Goal: Transaction & Acquisition: Purchase product/service

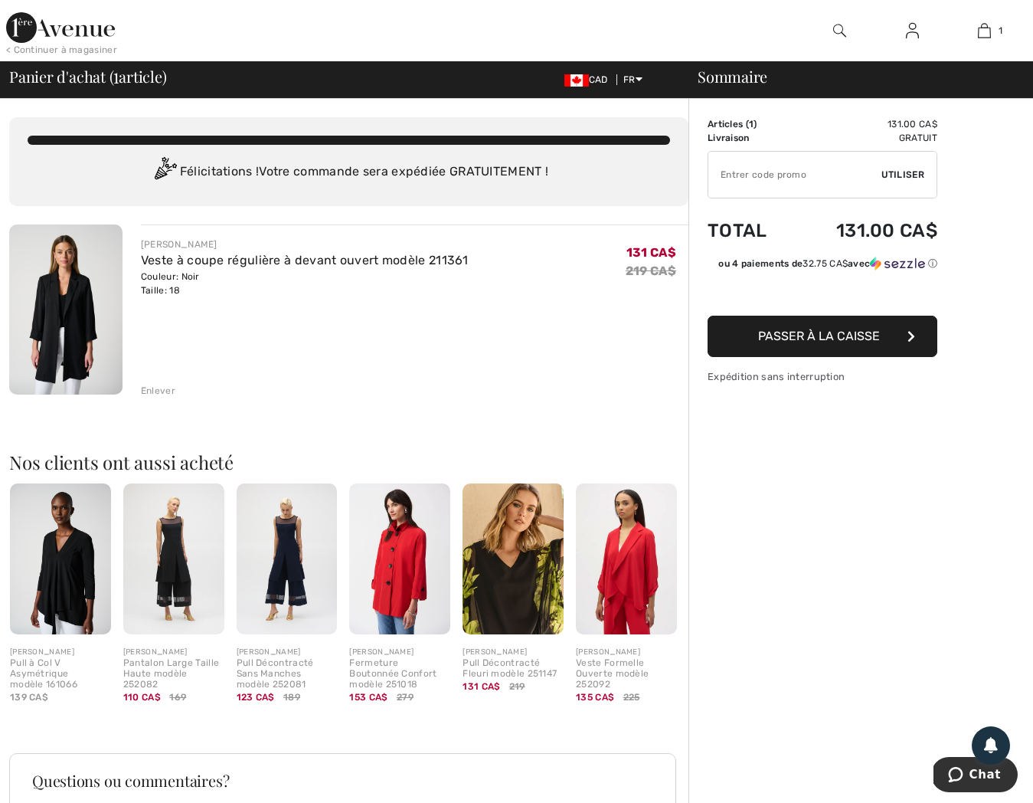
click at [72, 340] on img at bounding box center [65, 309] width 113 height 170
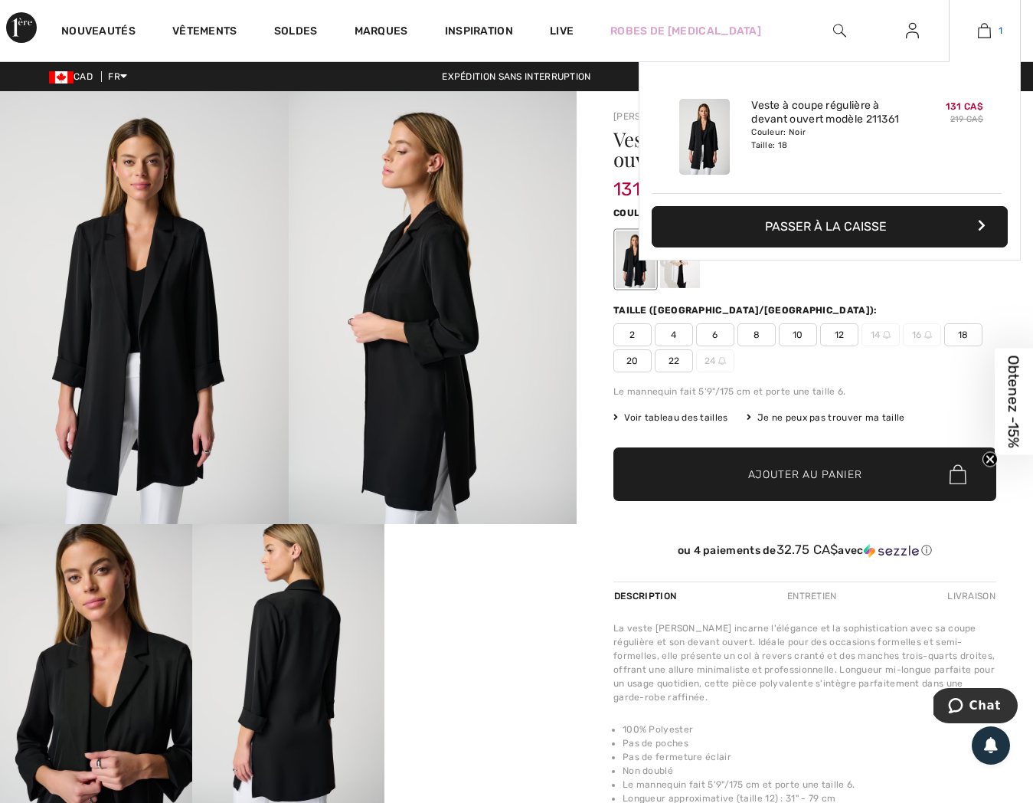
click at [988, 31] on img at bounding box center [984, 30] width 13 height 18
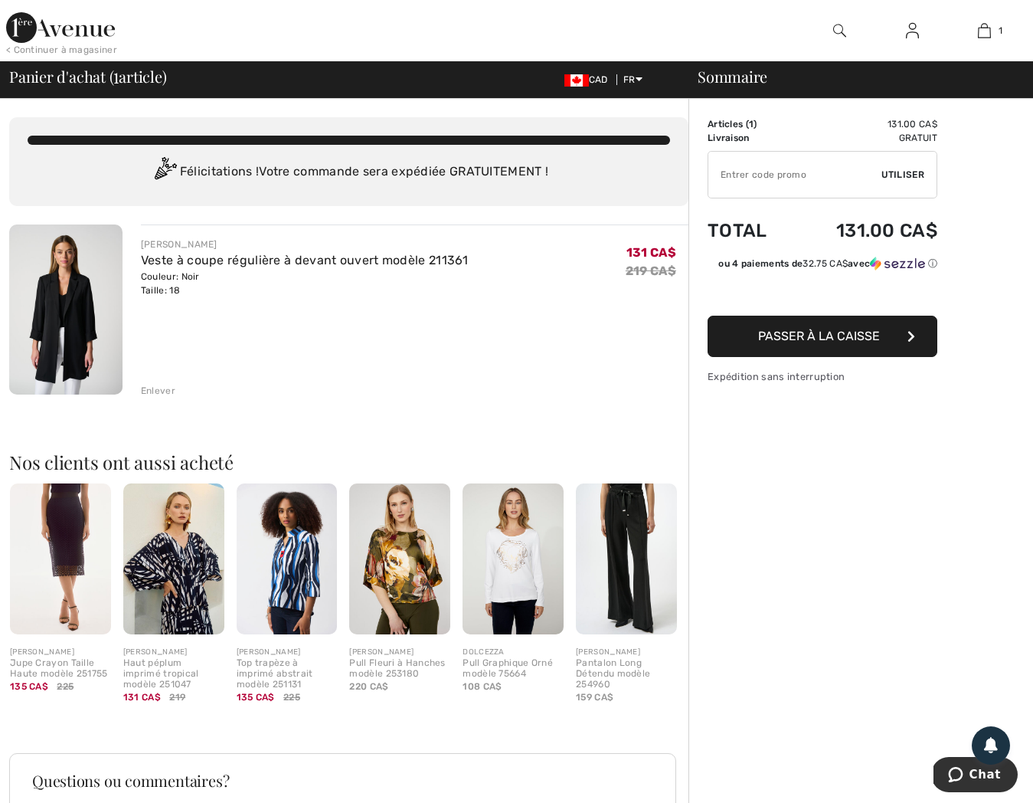
click at [833, 334] on span "Passer à la caisse" at bounding box center [819, 336] width 122 height 15
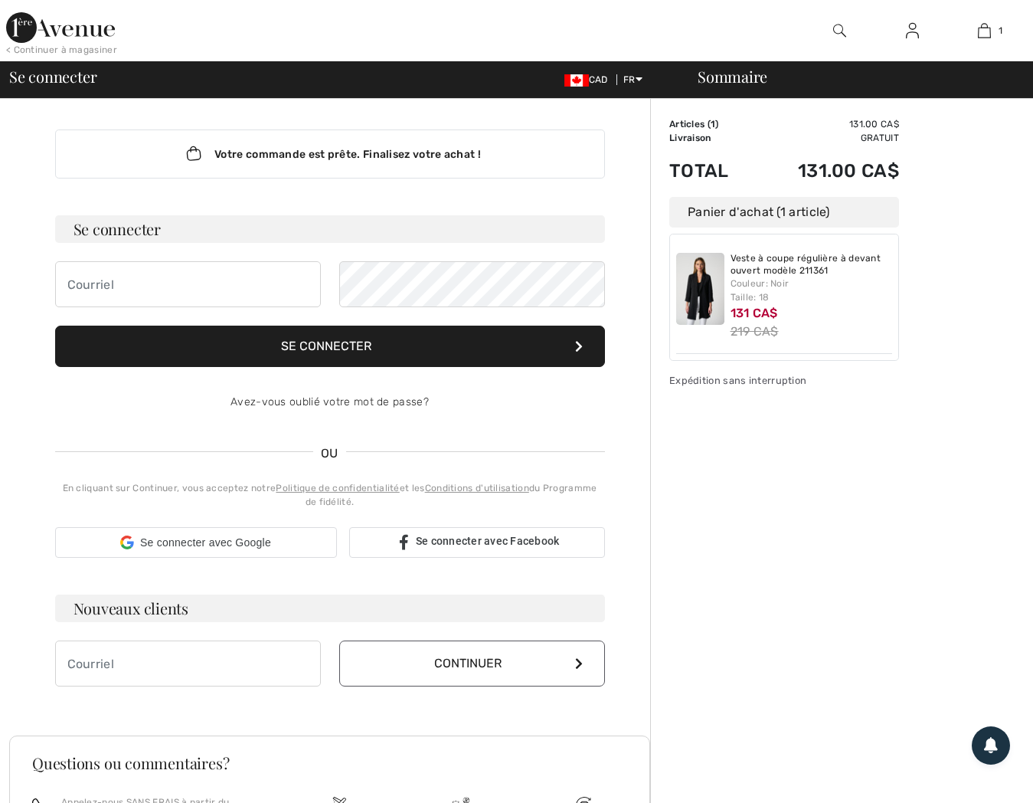
checkbox input "true"
click at [867, 604] on div "Sommaire Description Articles ( 1 ) 131.00 CA$ Code promo 0.00 CA$ Livraison Gr…" at bounding box center [841, 558] width 383 height 918
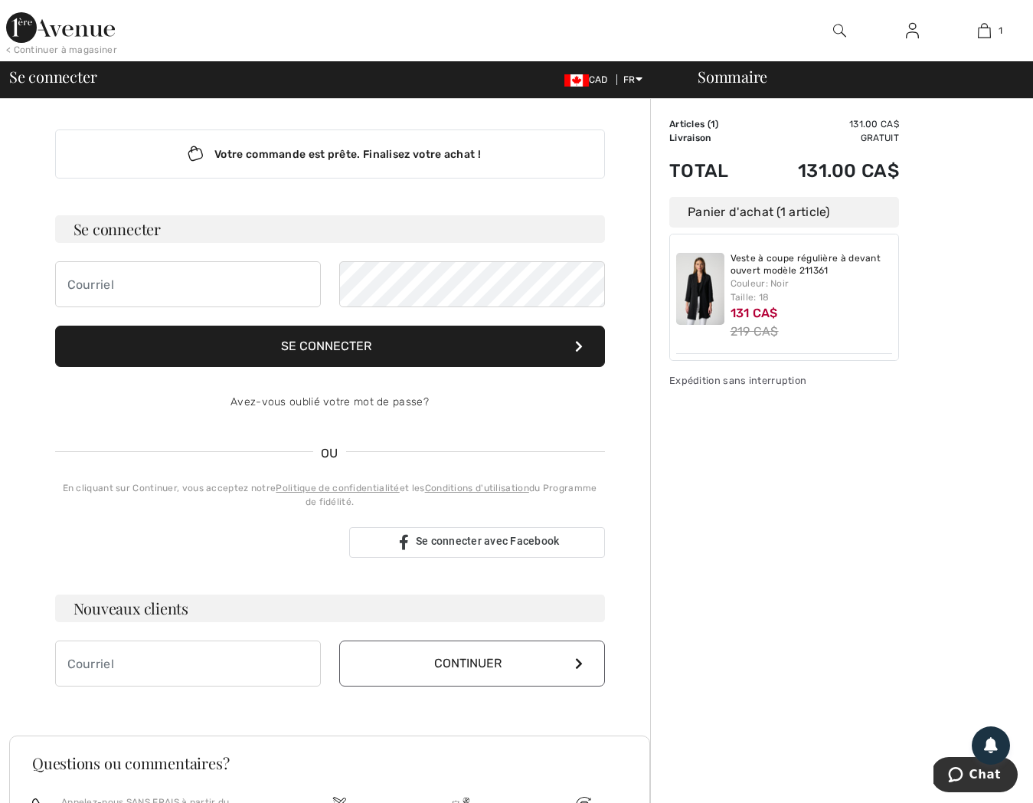
scroll to position [3, 0]
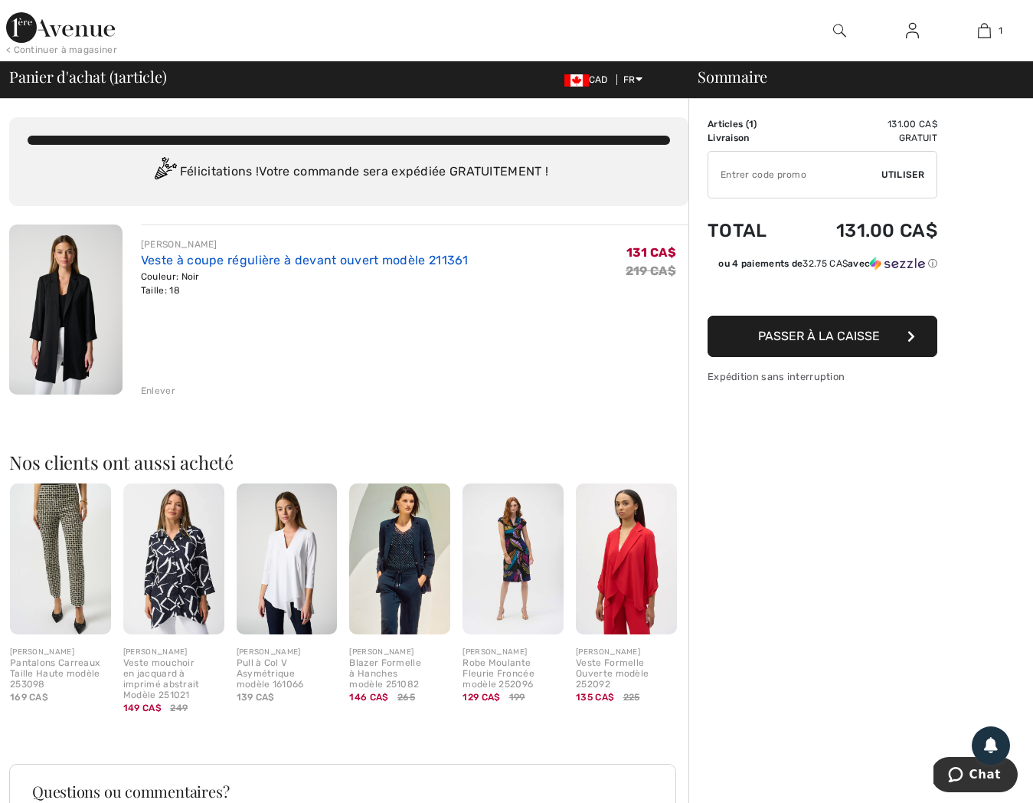
click at [219, 262] on link "Veste à coupe régulière à devant ouvert modèle 211361" at bounding box center [305, 260] width 328 height 15
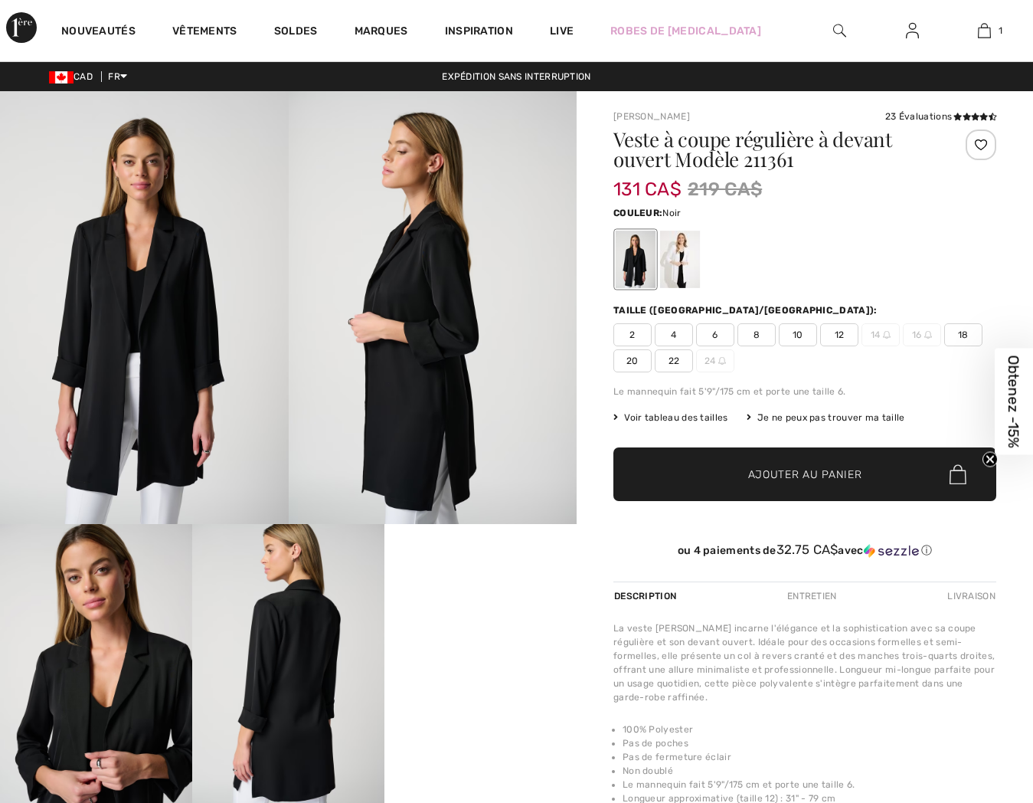
checkbox input "true"
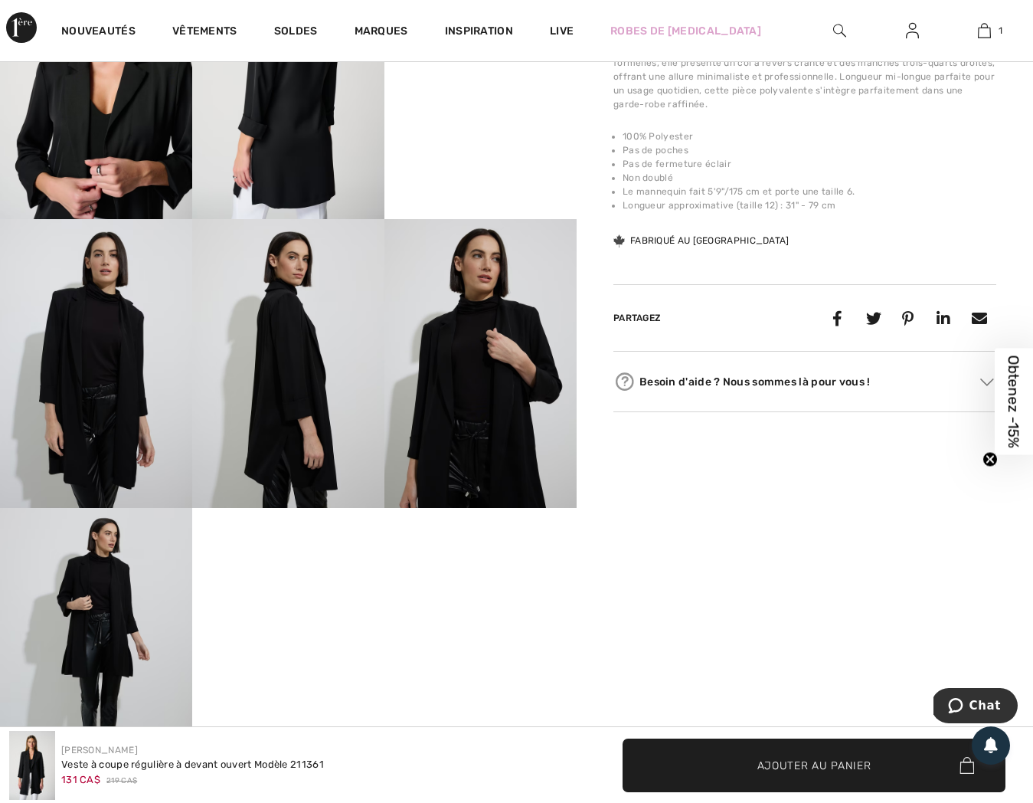
scroll to position [221, 0]
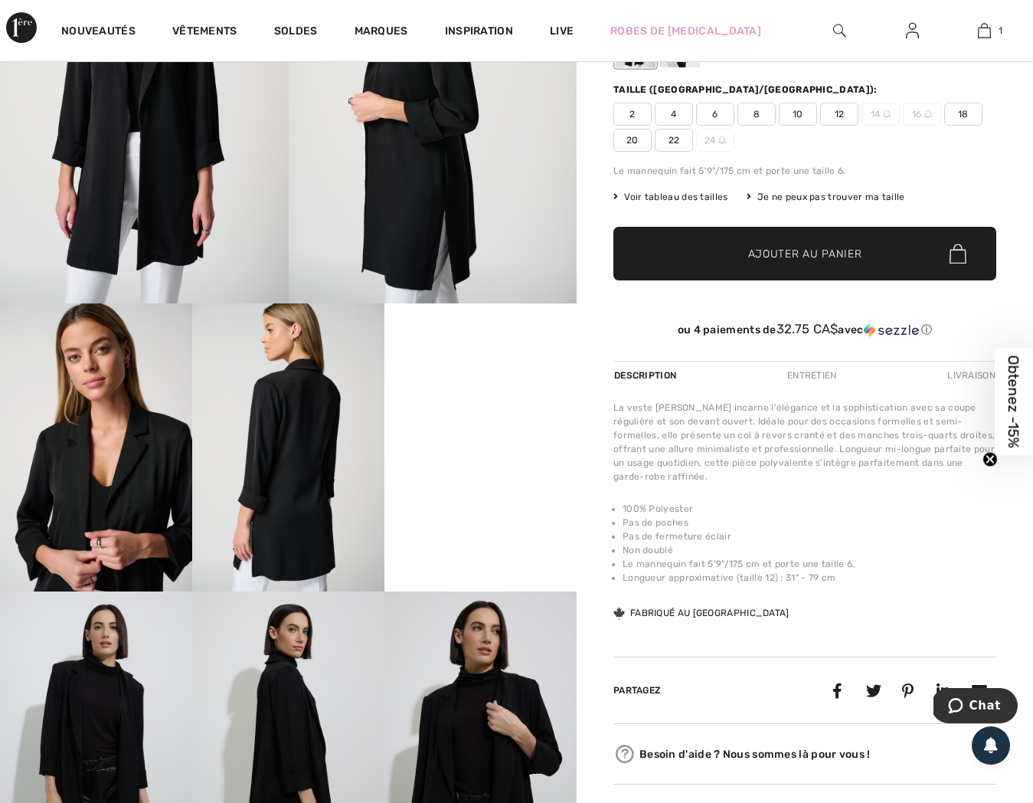
click at [481, 400] on video "Your browser does not support the video tag." at bounding box center [481, 351] width 192 height 97
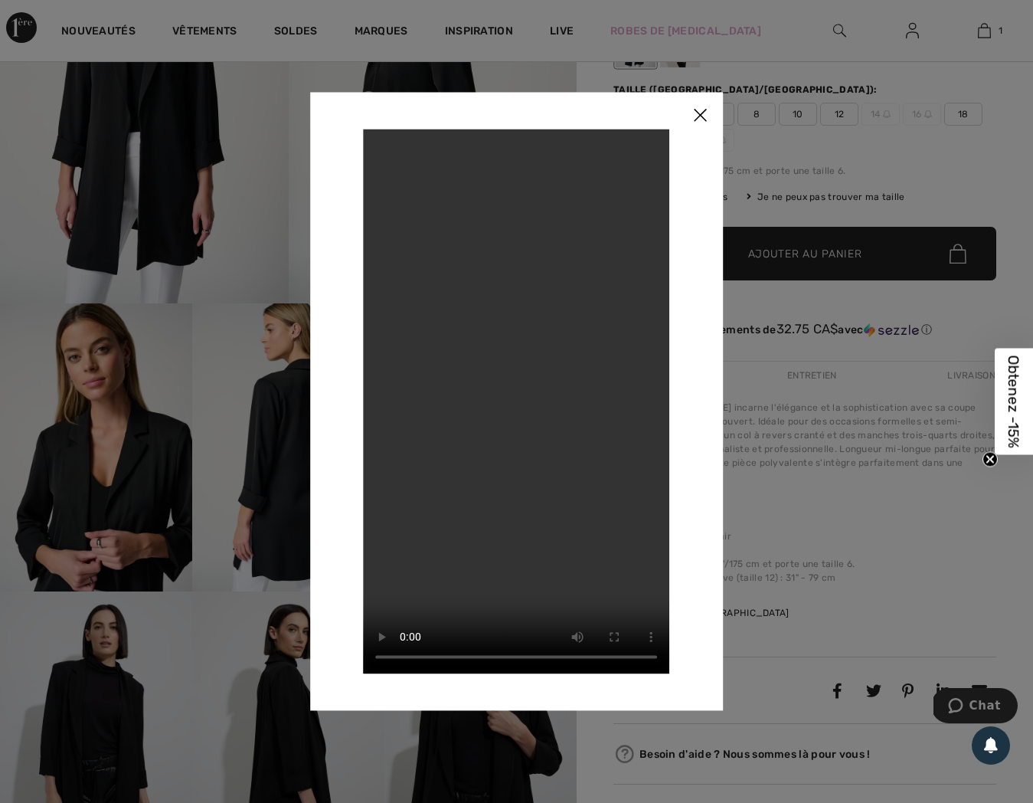
click at [492, 365] on video "Your browser does not support the video tag." at bounding box center [517, 401] width 306 height 545
click at [498, 419] on video "Your browser does not support the video tag." at bounding box center [517, 401] width 306 height 545
drag, startPoint x: 483, startPoint y: 404, endPoint x: 524, endPoint y: 436, distance: 52.4
click at [483, 407] on video "Your browser does not support the video tag." at bounding box center [517, 401] width 306 height 545
click at [705, 115] on img at bounding box center [700, 115] width 46 height 47
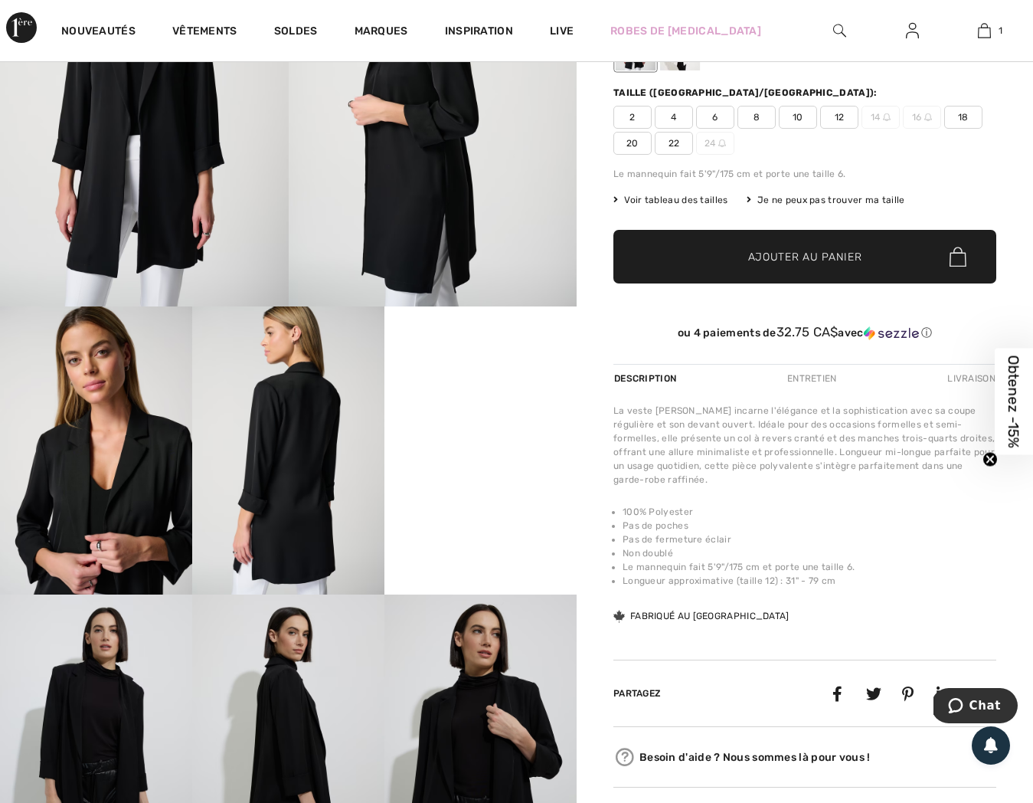
scroll to position [0, 0]
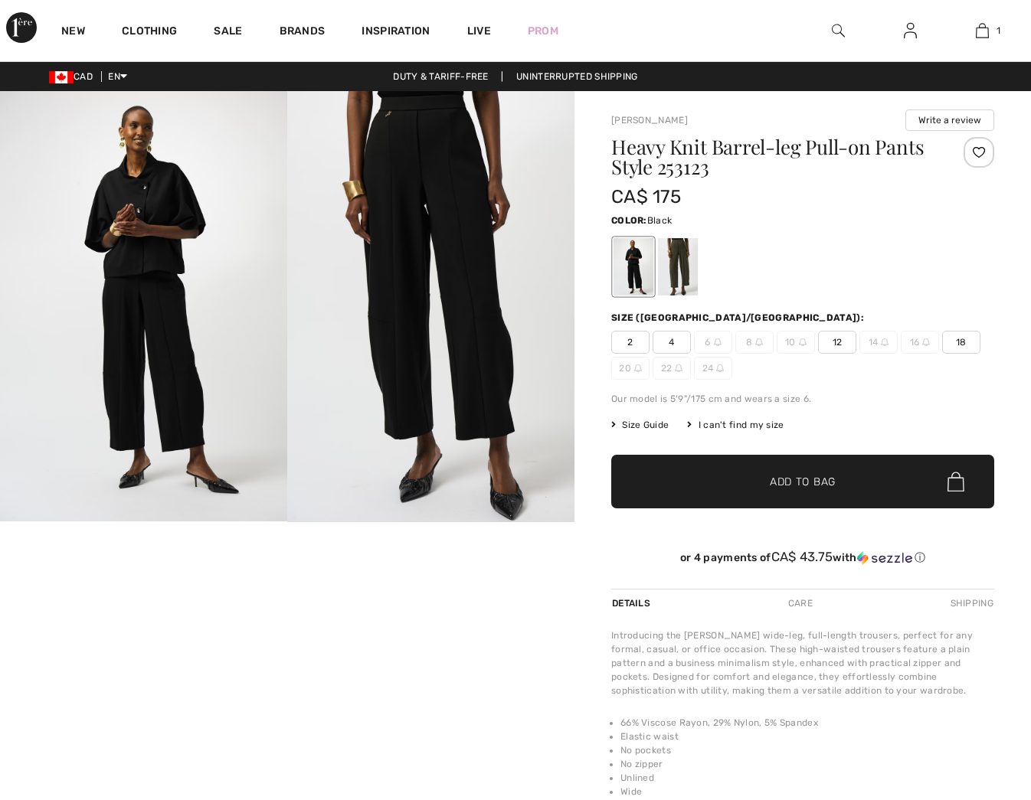
checkbox input "true"
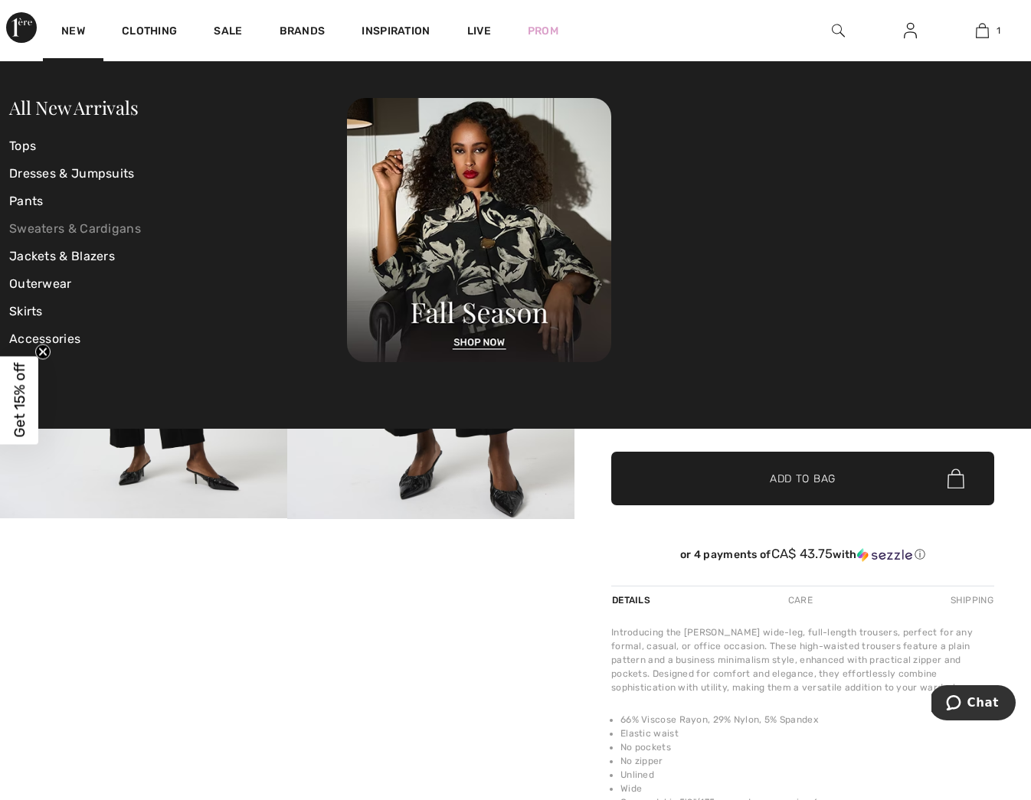
click at [90, 226] on link "Sweaters & Cardigans" at bounding box center [178, 229] width 338 height 28
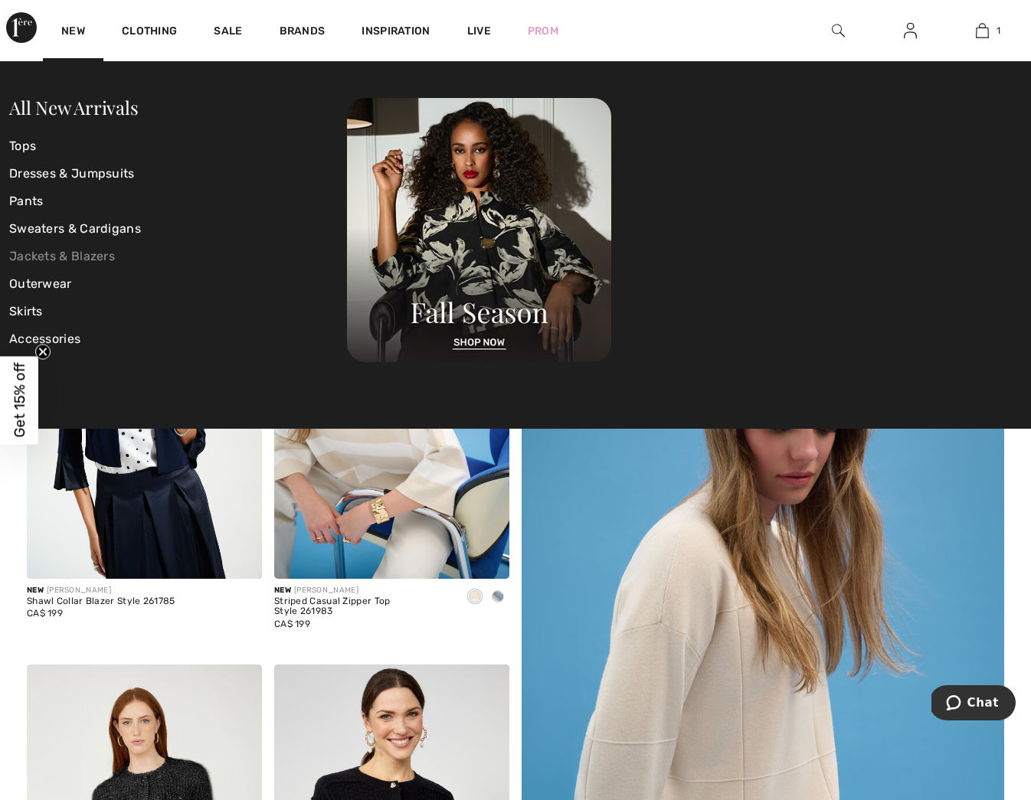
click at [92, 257] on link "Jackets & Blazers" at bounding box center [178, 257] width 338 height 28
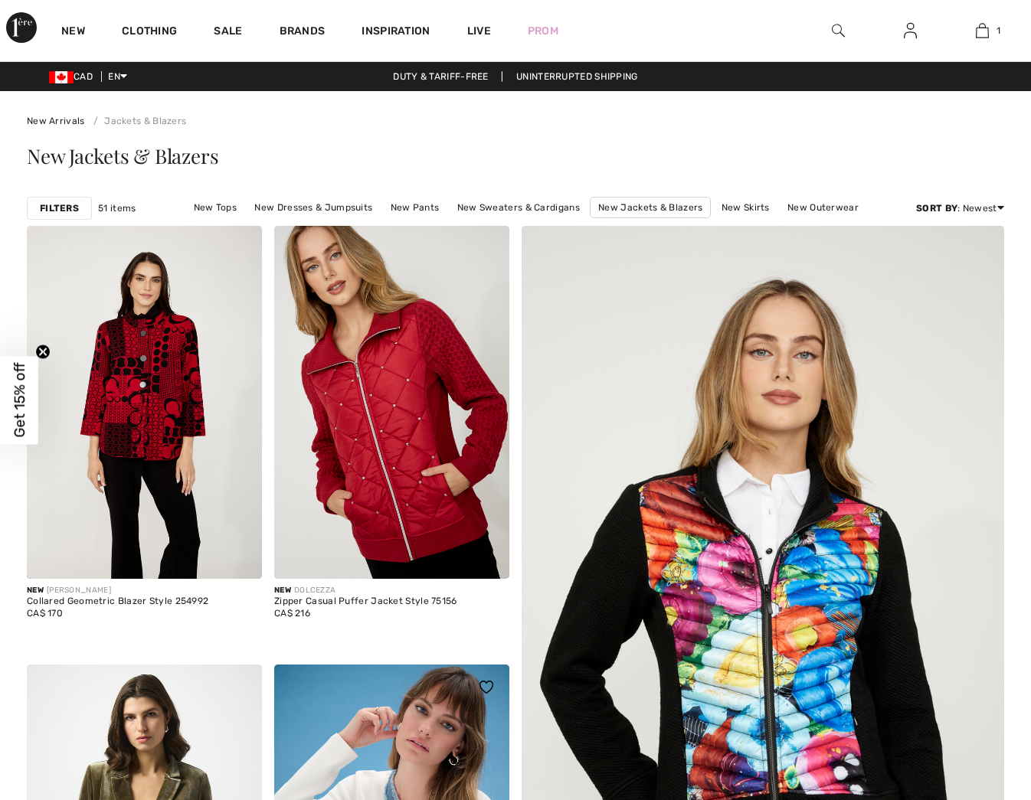
checkbox input "true"
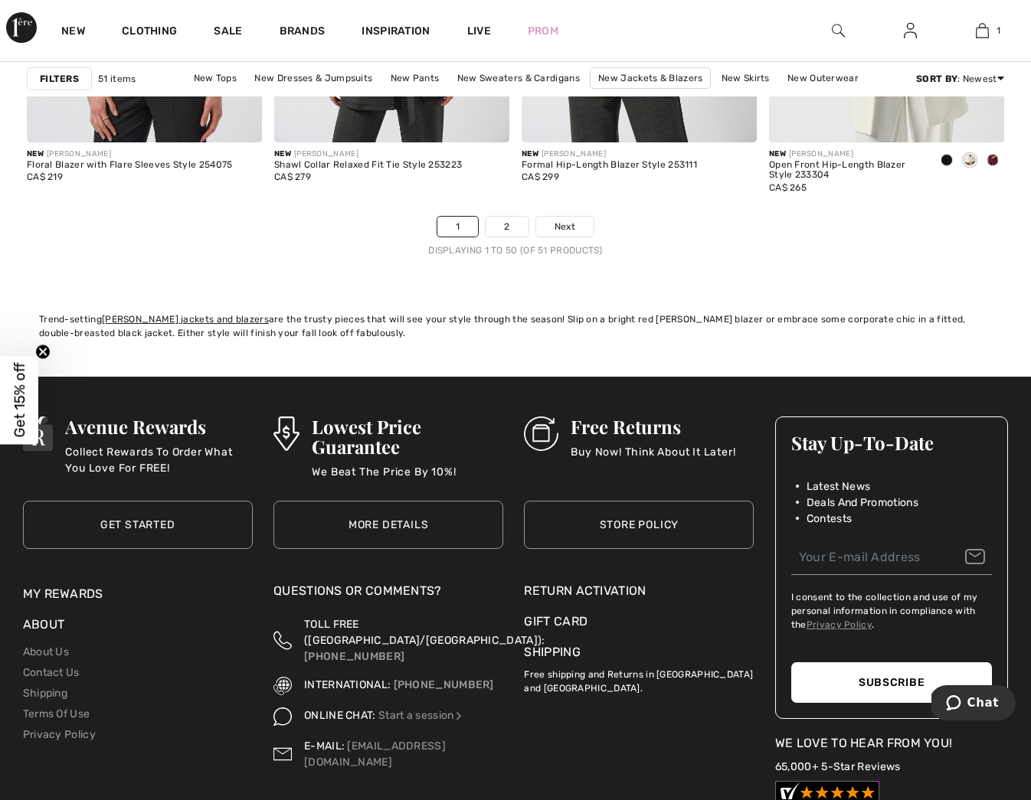
scroll to position [6533, 0]
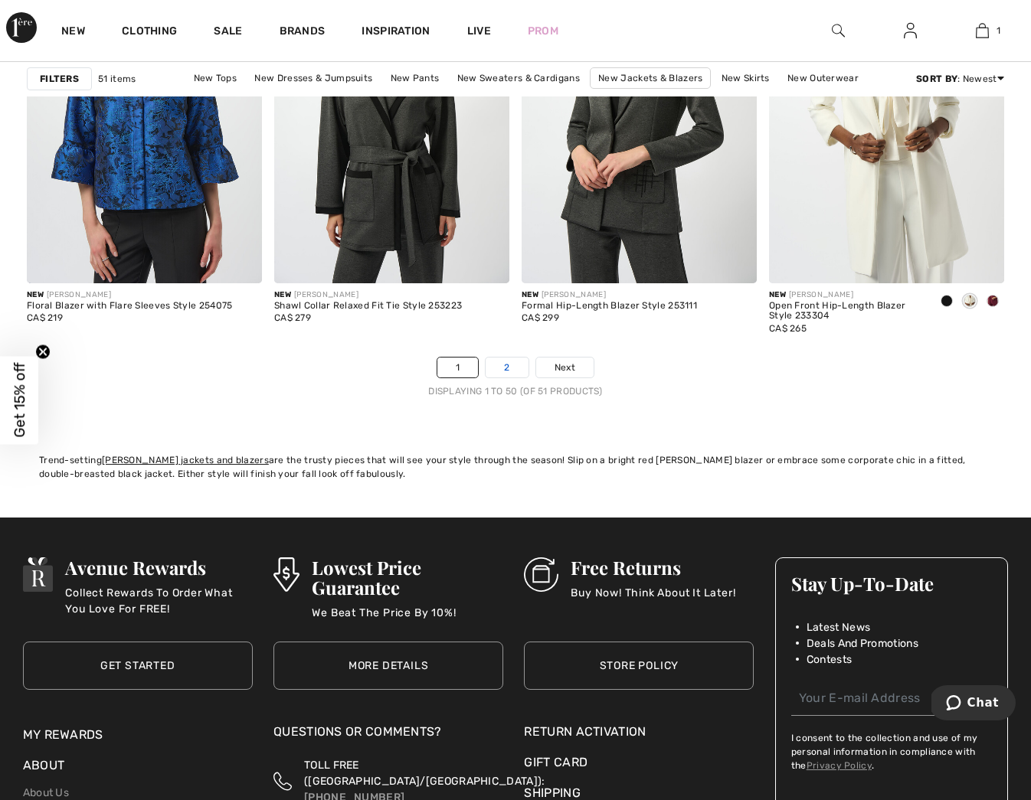
click at [508, 370] on link "2" at bounding box center [507, 368] width 42 height 20
